Goal: Task Accomplishment & Management: Manage account settings

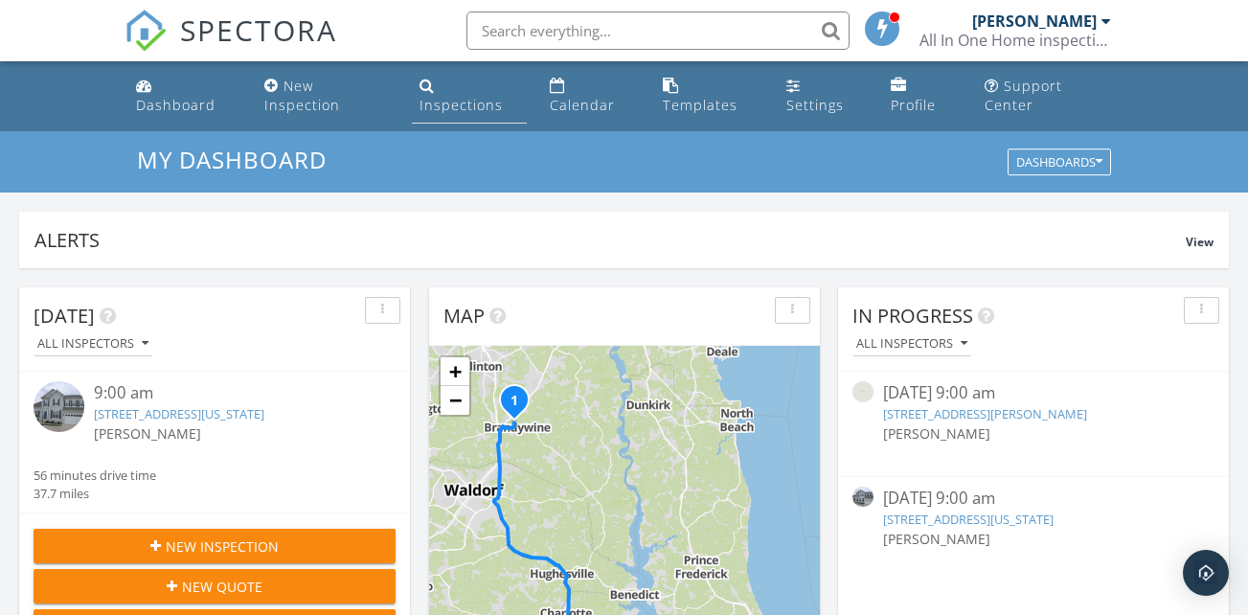
click at [483, 96] on div "Inspections" at bounding box center [460, 105] width 83 height 18
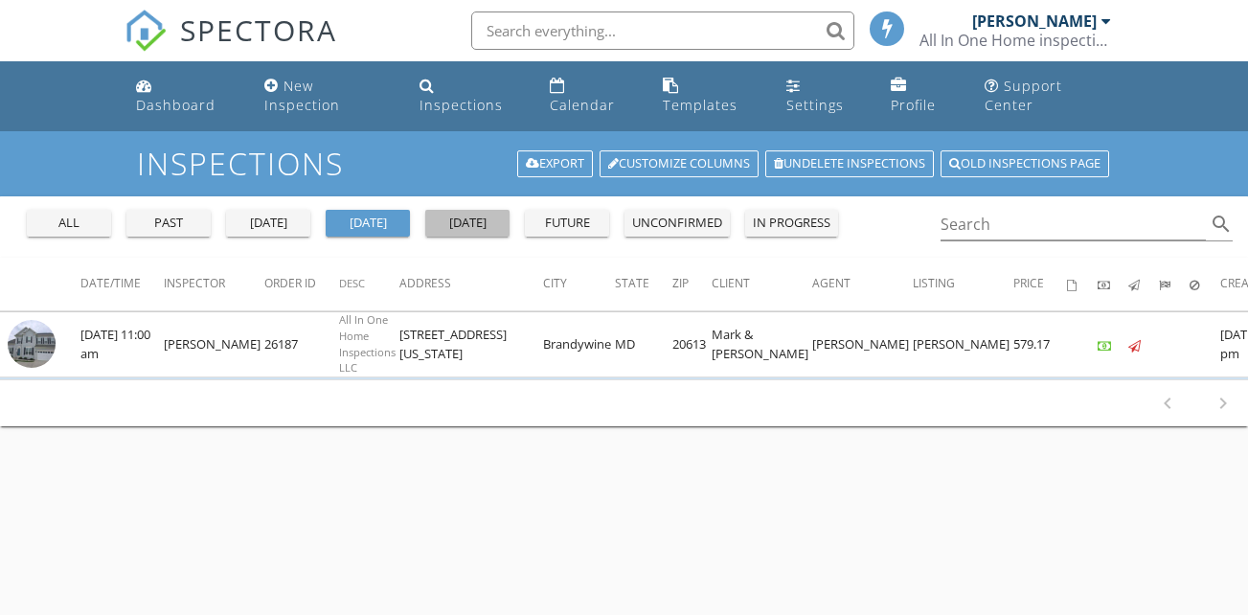
click at [470, 214] on div "[DATE]" at bounding box center [467, 223] width 69 height 19
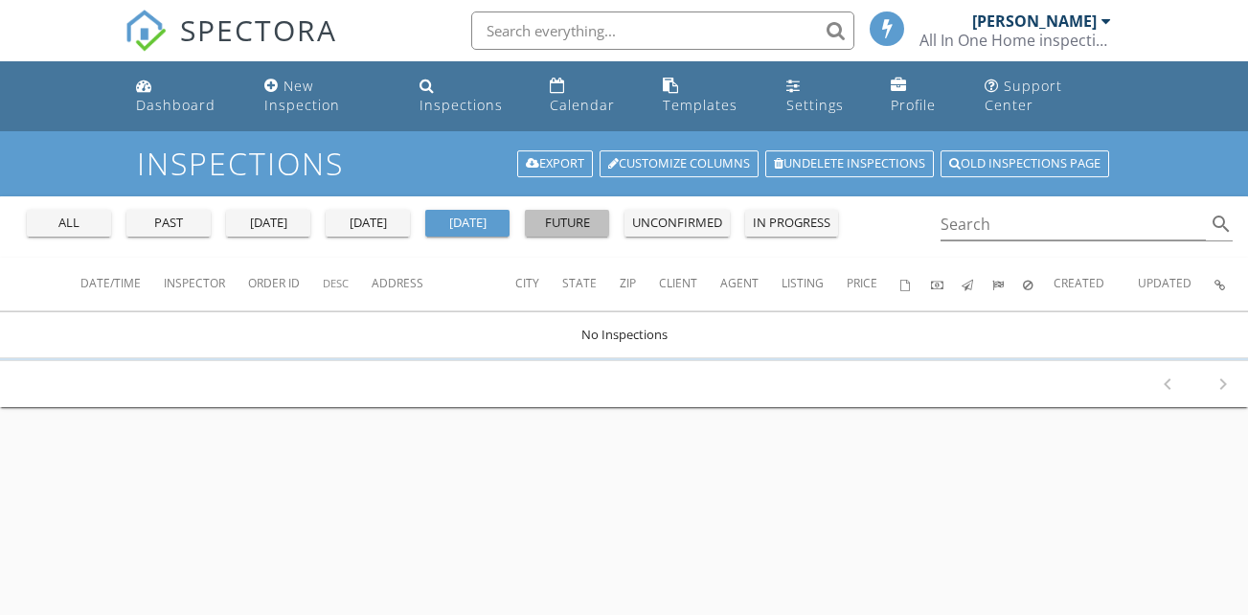
click at [570, 214] on div "future" at bounding box center [566, 223] width 69 height 19
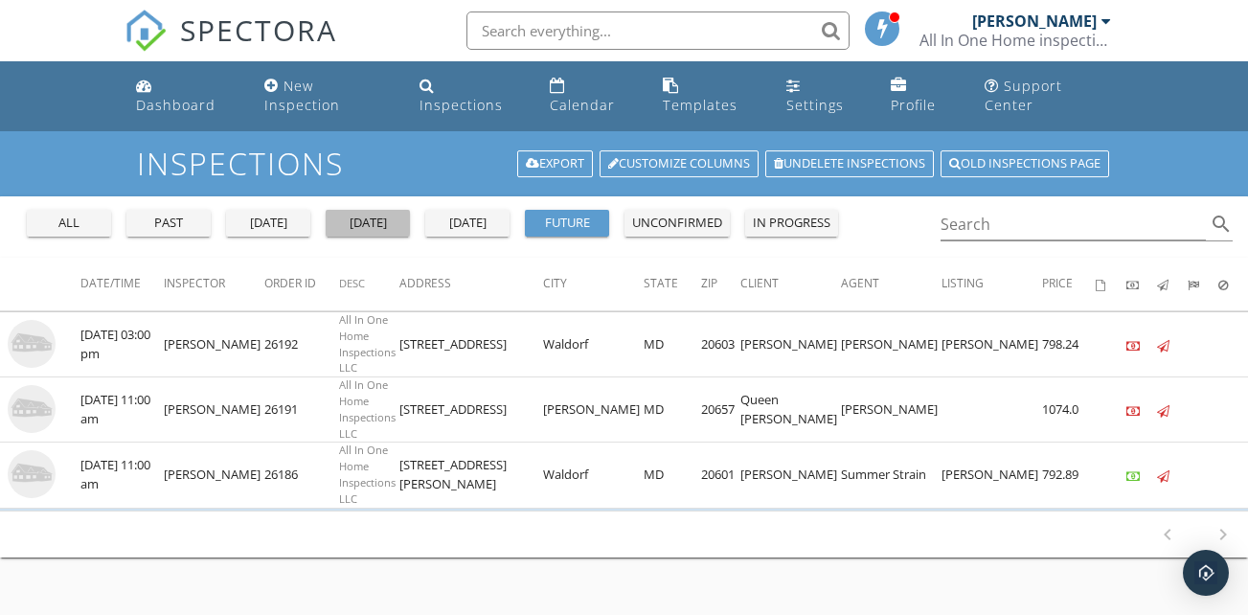
click at [374, 214] on div "today" at bounding box center [367, 223] width 69 height 19
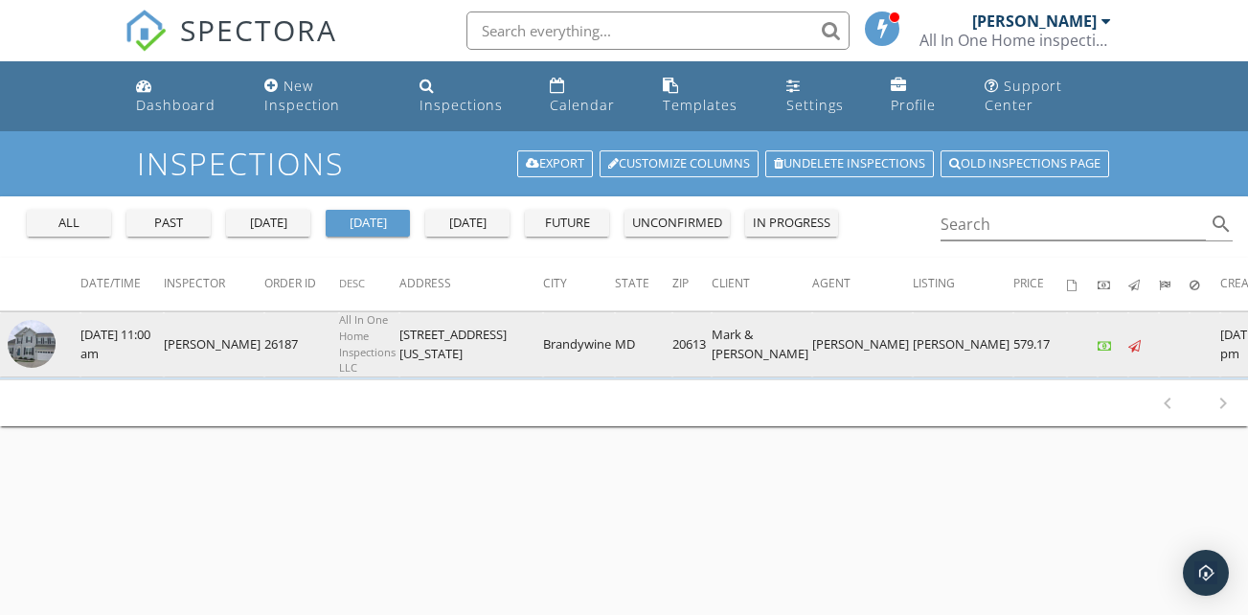
click at [27, 320] on img at bounding box center [32, 344] width 48 height 48
